Goal: Task Accomplishment & Management: Manage account settings

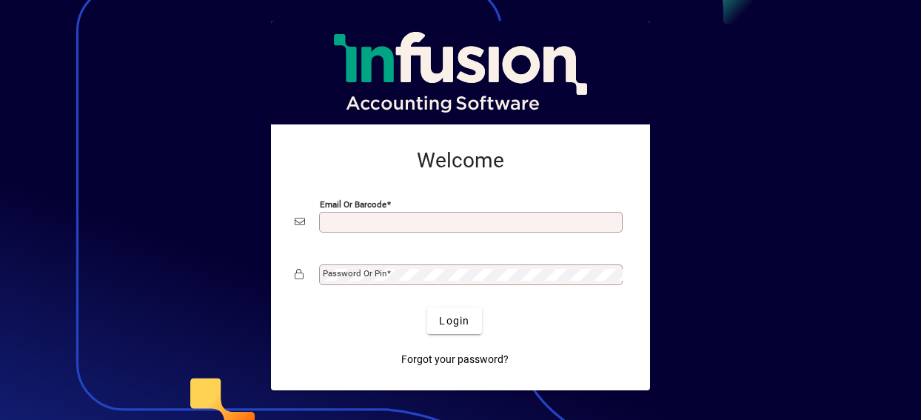
click at [346, 224] on input "Email or Barcode" at bounding box center [472, 222] width 299 height 12
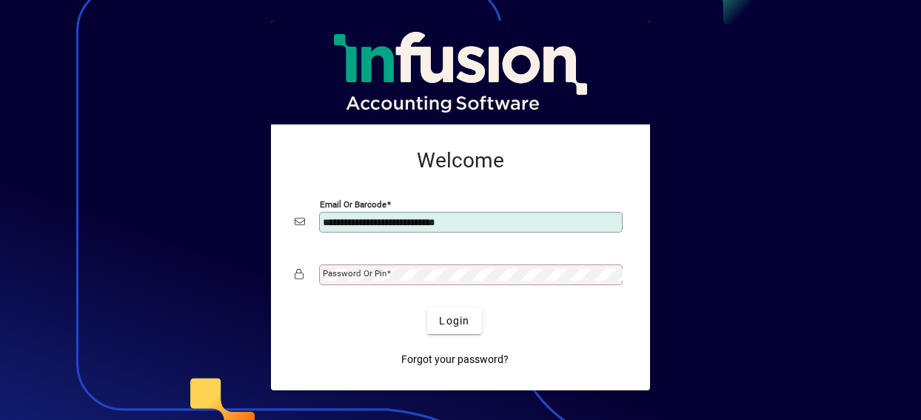
type input "**********"
click at [343, 313] on div "Login" at bounding box center [455, 320] width 332 height 27
click at [299, 276] on div "Password or Pin" at bounding box center [461, 274] width 332 height 28
click at [324, 314] on div "Login" at bounding box center [455, 320] width 332 height 27
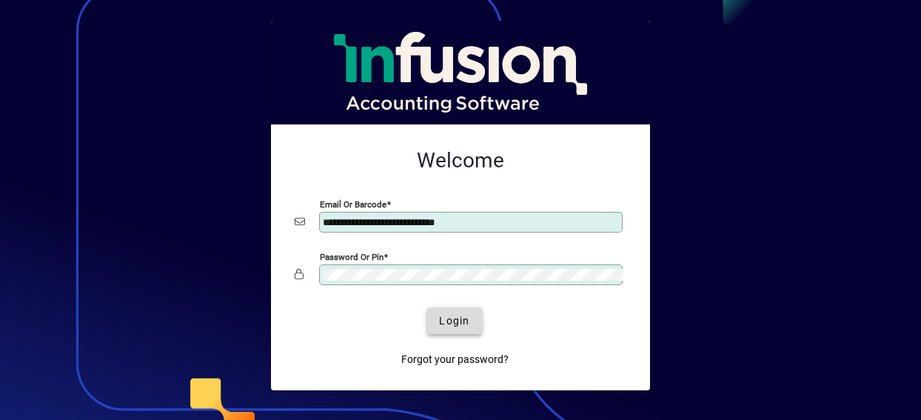
click at [460, 323] on span "Login" at bounding box center [454, 321] width 30 height 16
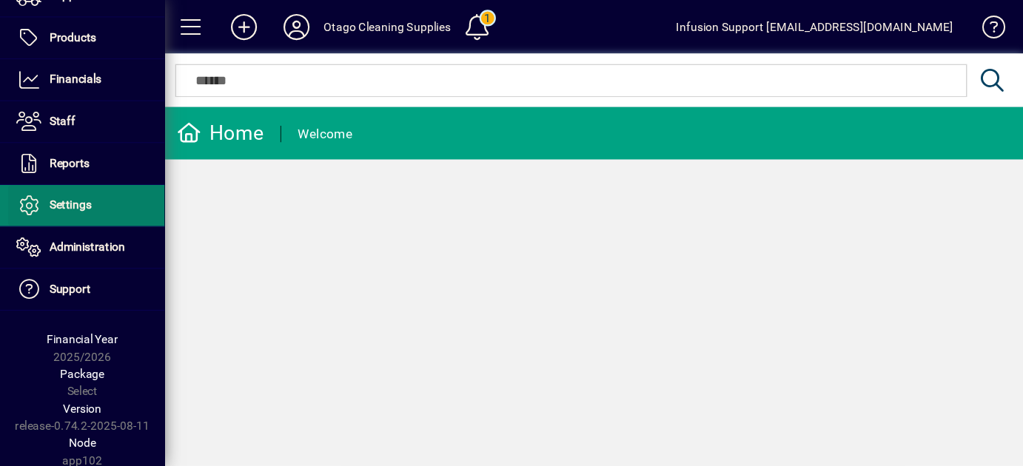
scroll to position [172, 0]
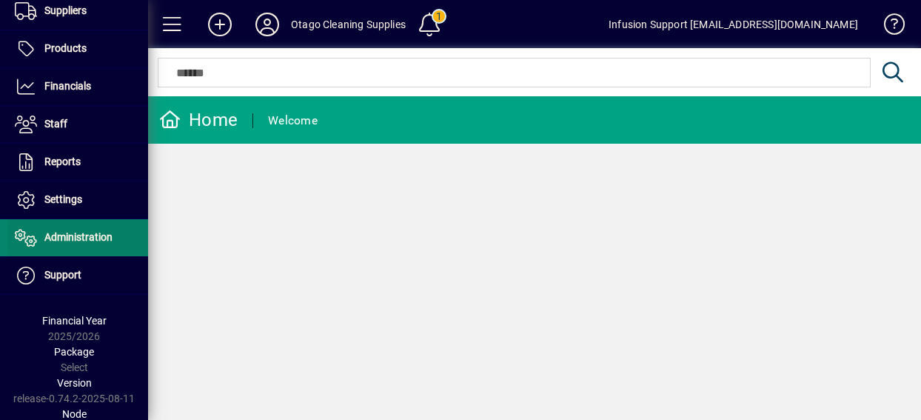
click at [77, 232] on span "Administration" at bounding box center [78, 237] width 68 height 12
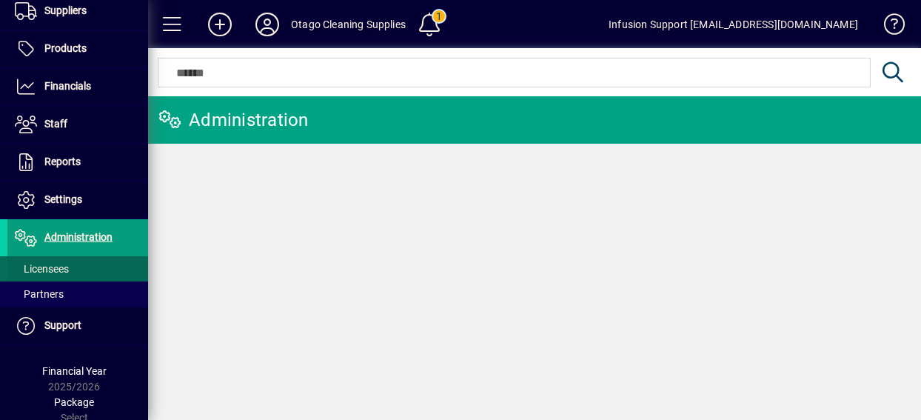
click at [53, 264] on span "Licensees" at bounding box center [42, 269] width 54 height 12
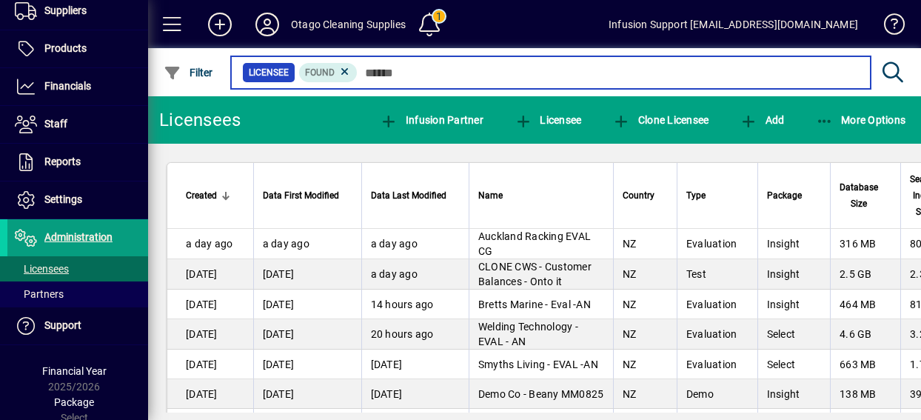
click at [377, 69] on input "text" at bounding box center [607, 72] width 501 height 21
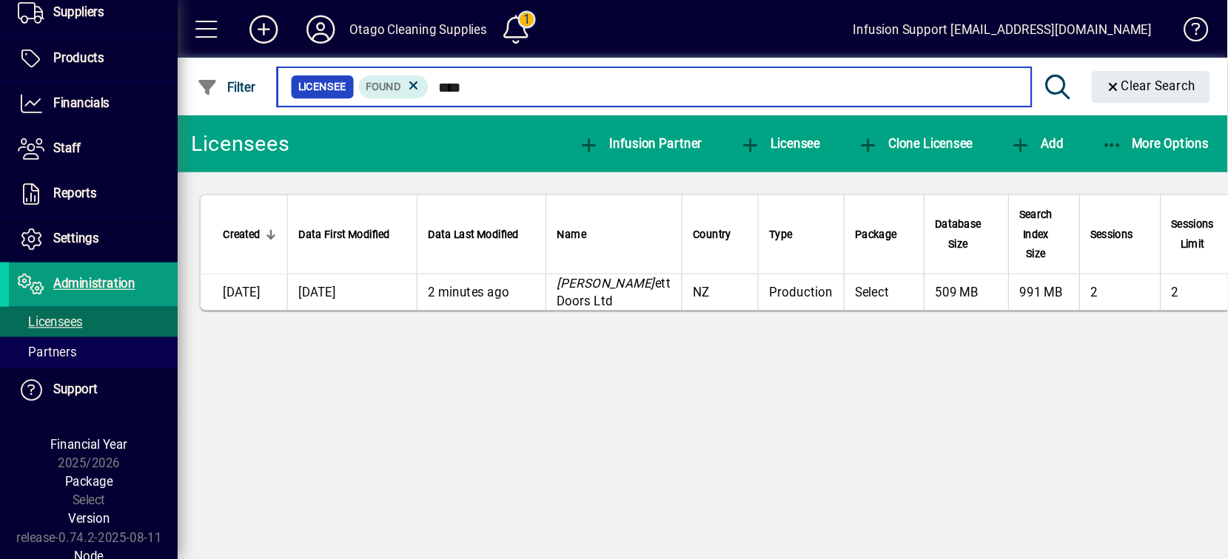
scroll to position [133, 0]
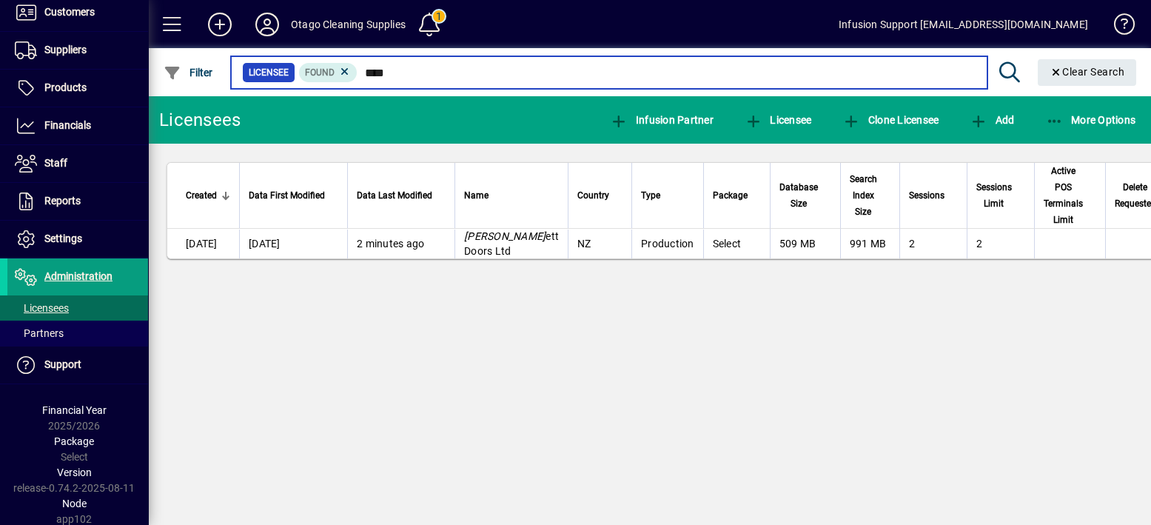
type input "****"
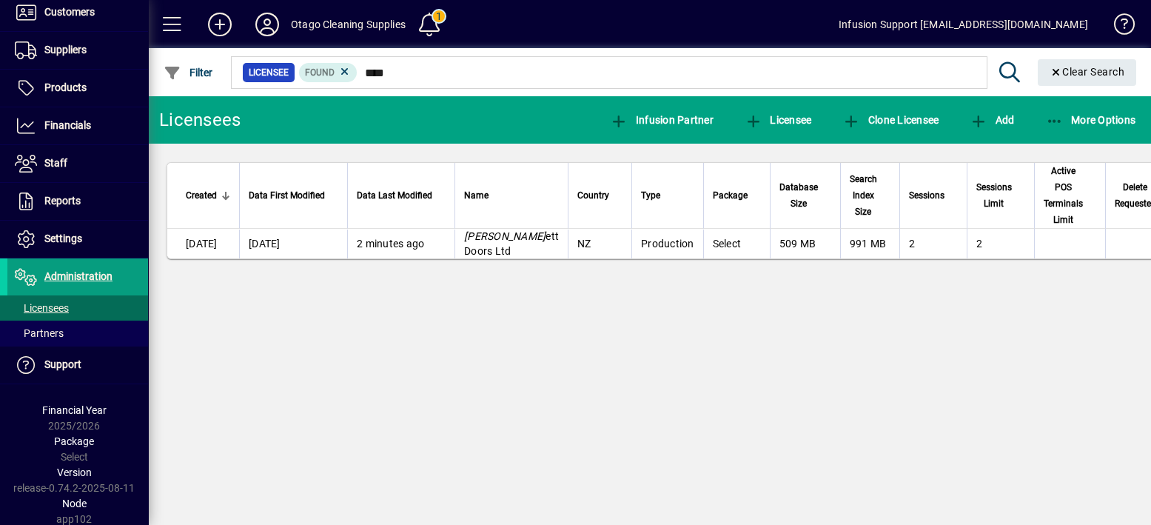
drag, startPoint x: 851, startPoint y: 0, endPoint x: 776, endPoint y: 339, distance: 347.1
click at [776, 339] on div "Licensees Infusion Partner Licensee Clone Licensee Add More Options Created Dat…" at bounding box center [649, 310] width 1003 height 428
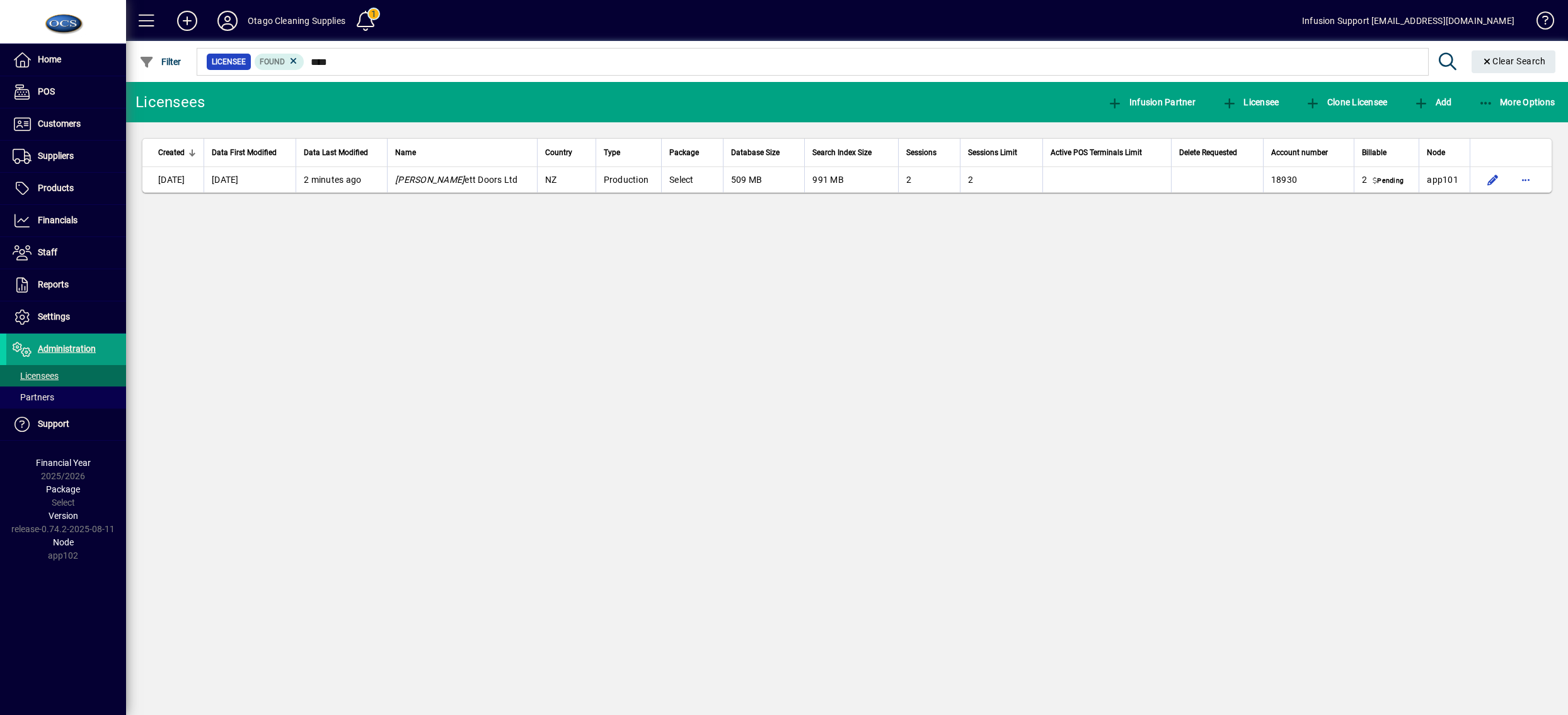
scroll to position [0, 0]
drag, startPoint x: 978, startPoint y: 143, endPoint x: 992, endPoint y: 421, distance: 278.4
click at [784, 357] on div "Licensees Infusion Partner Licensee Clone Licensee Add More Options Created Dat…" at bounding box center [847, 398] width 1442 height 633
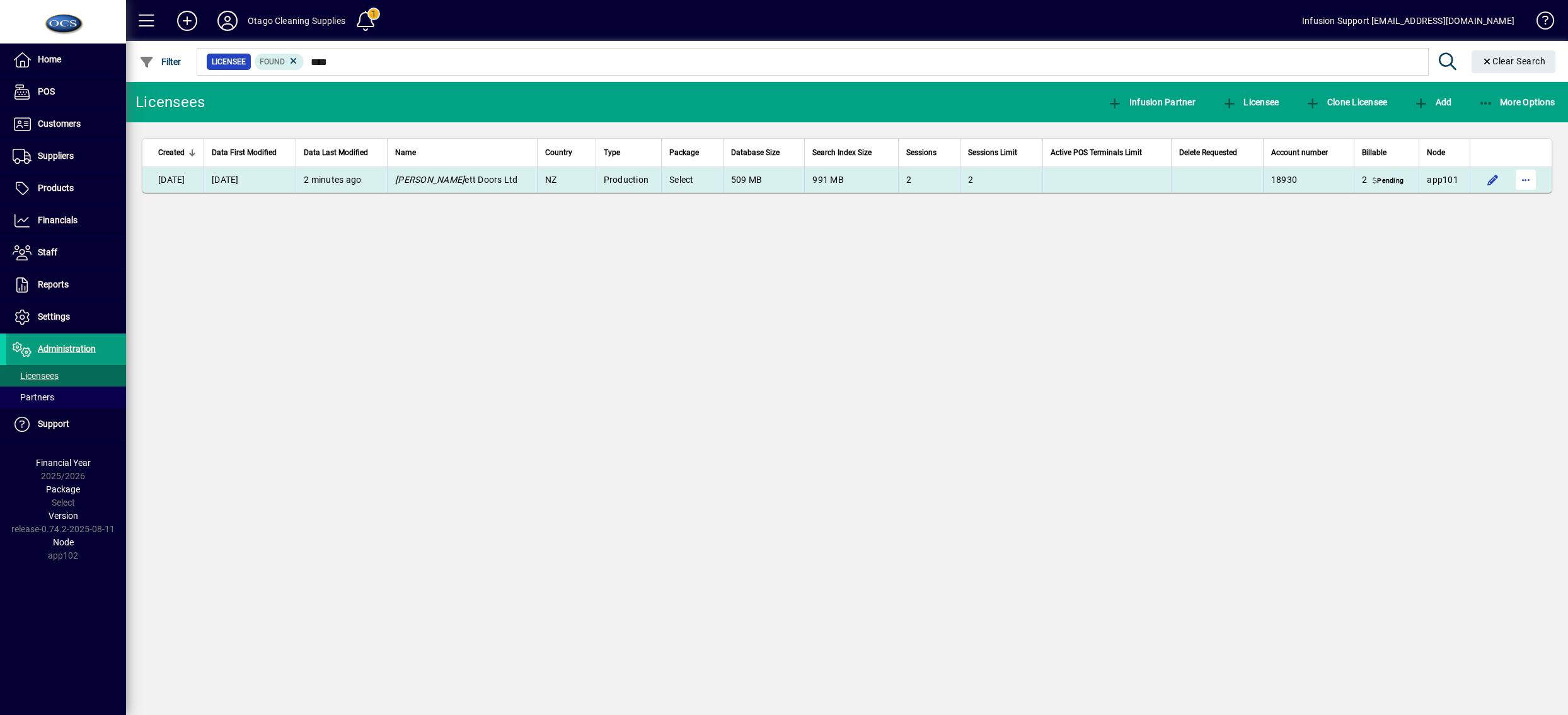
click at [784, 176] on span "button" at bounding box center [1526, 180] width 31 height 31
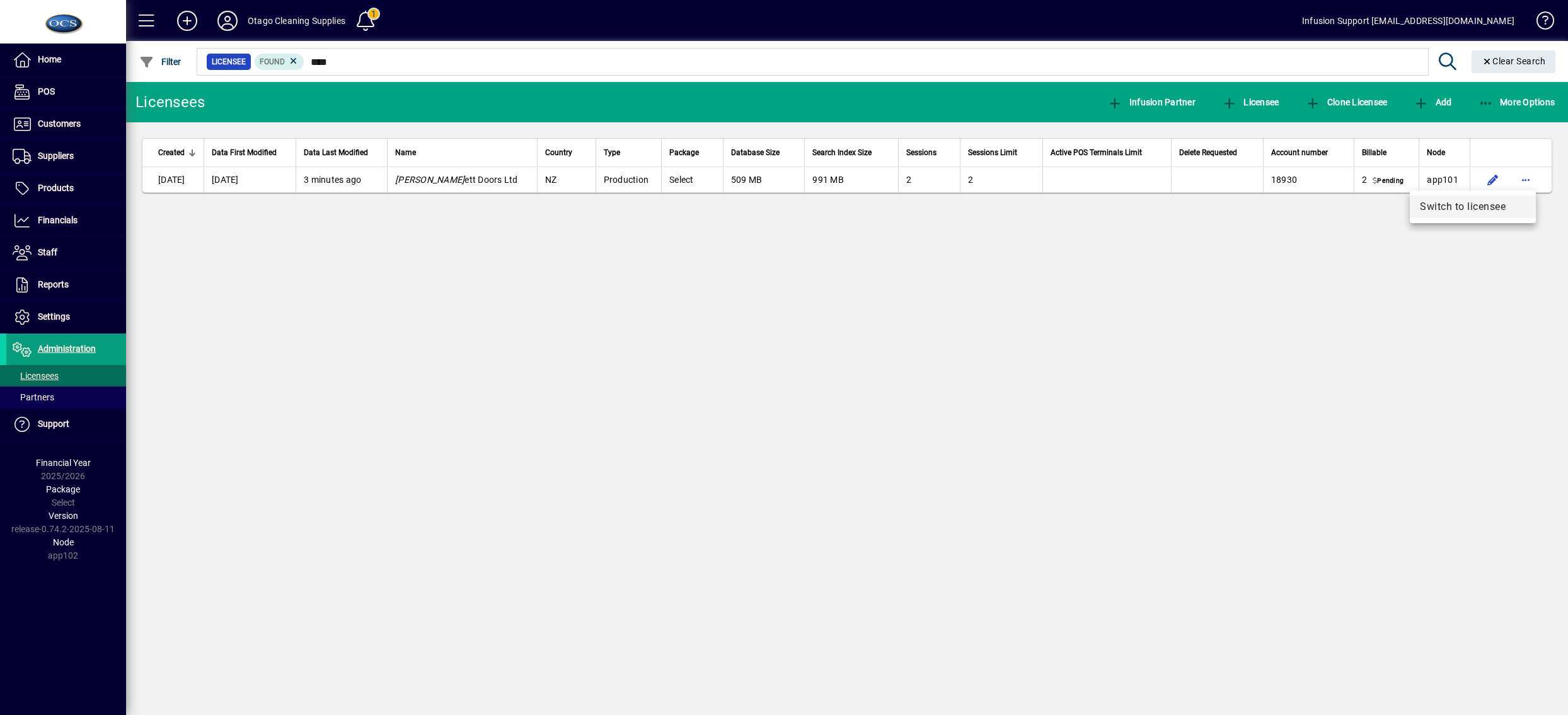
click at [784, 207] on span "Switch to licensee" at bounding box center [1473, 207] width 106 height 15
